Goal: Check status

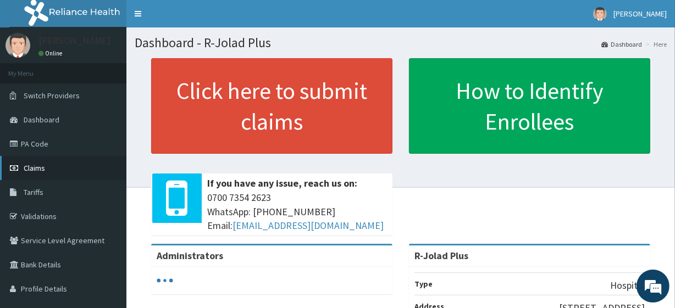
click at [60, 170] on link "Claims" at bounding box center [63, 168] width 126 height 24
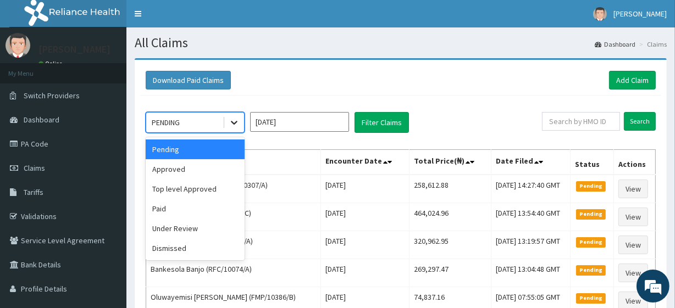
click at [224, 125] on div at bounding box center [234, 123] width 20 height 20
click at [216, 172] on div "Approved" at bounding box center [195, 169] width 99 height 20
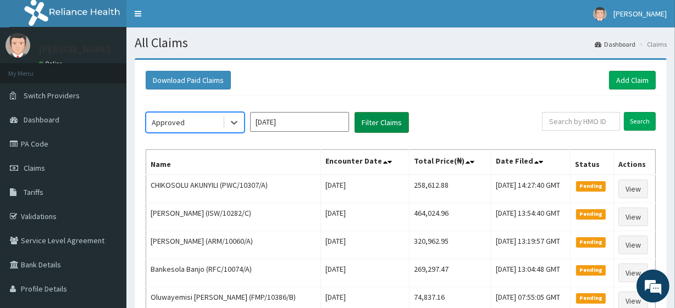
click at [395, 123] on button "Filter Claims" at bounding box center [381, 122] width 54 height 21
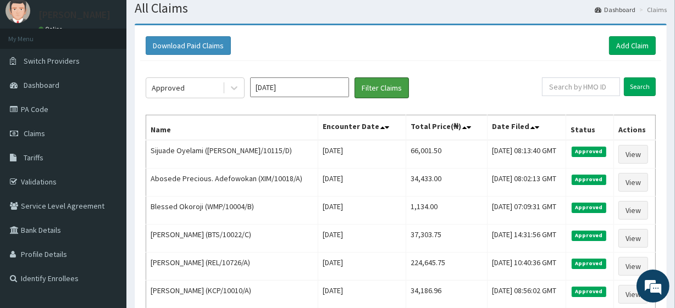
scroll to position [30, 0]
